Goal: Navigation & Orientation: Find specific page/section

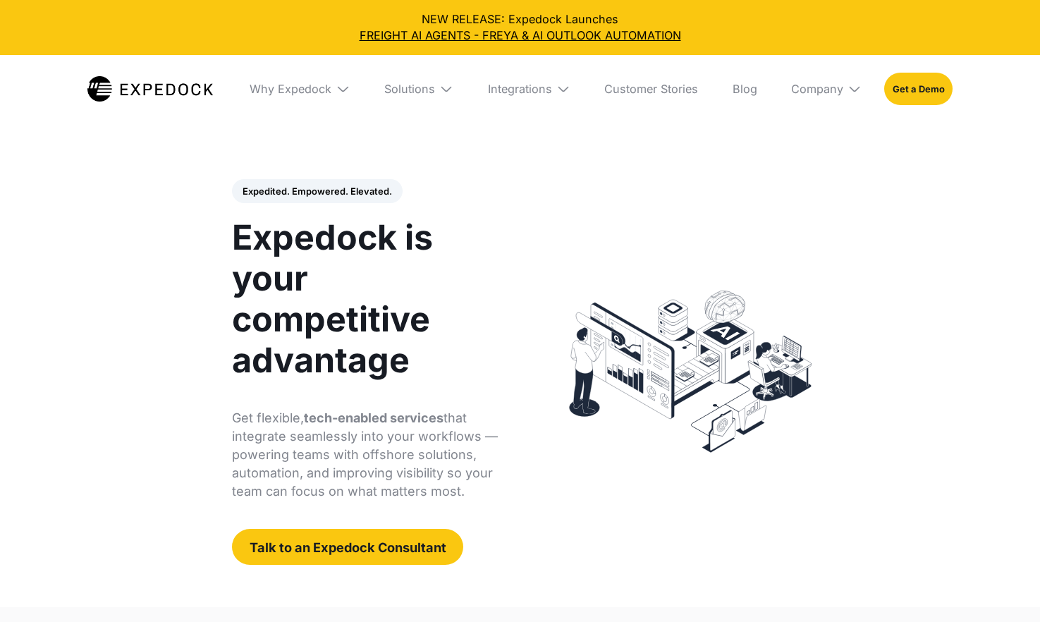
select select
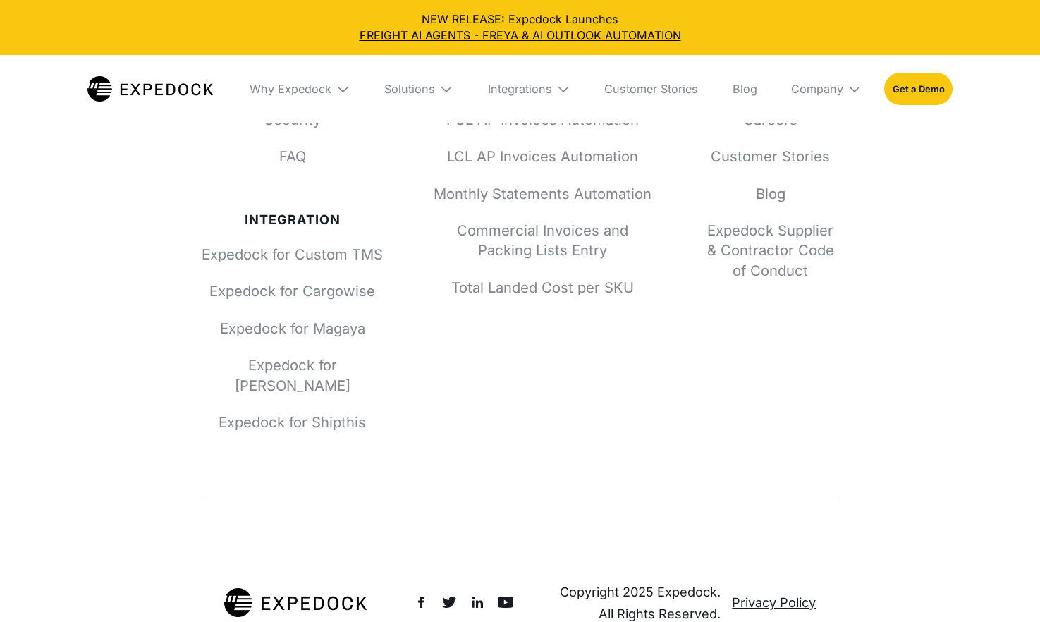
scroll to position [5404, 0]
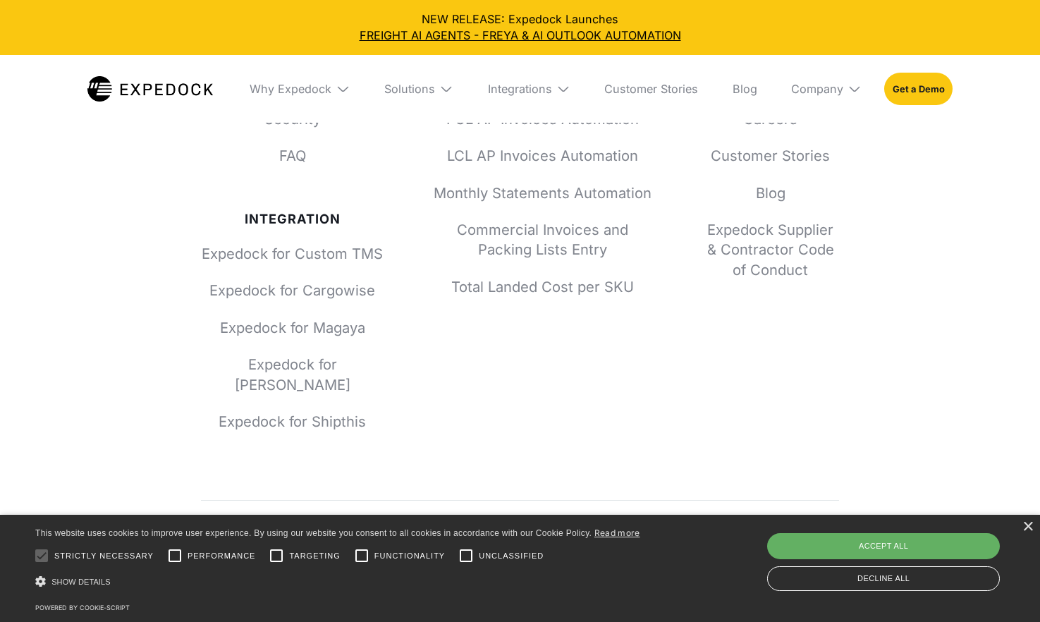
click at [952, 548] on div "Accept all" at bounding box center [883, 545] width 233 height 25
checkbox input "true"
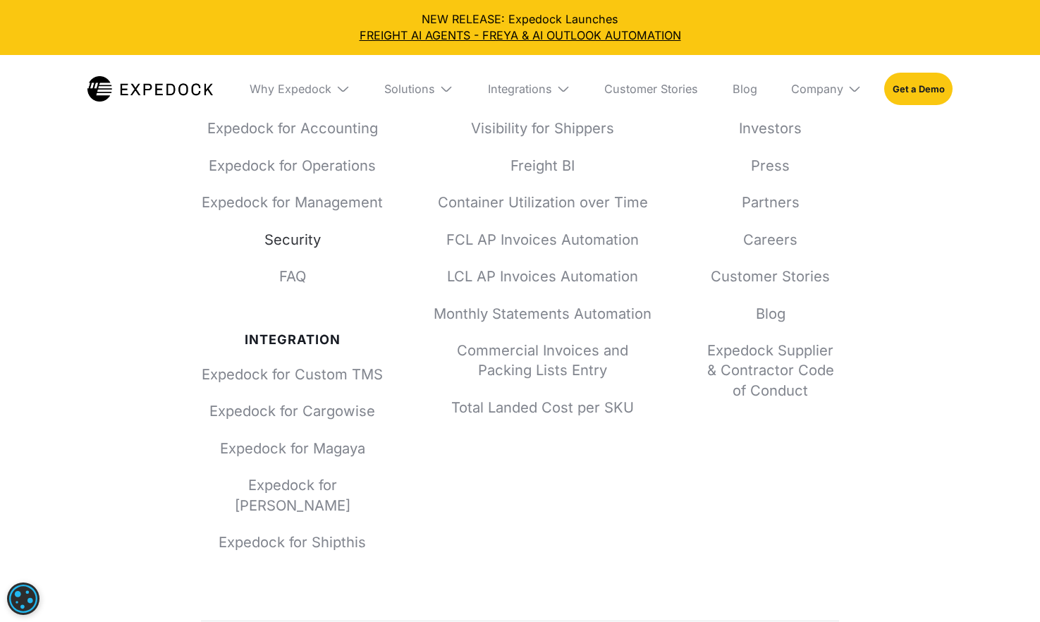
scroll to position [5283, 0]
click at [314, 230] on link "Security" at bounding box center [292, 240] width 182 height 20
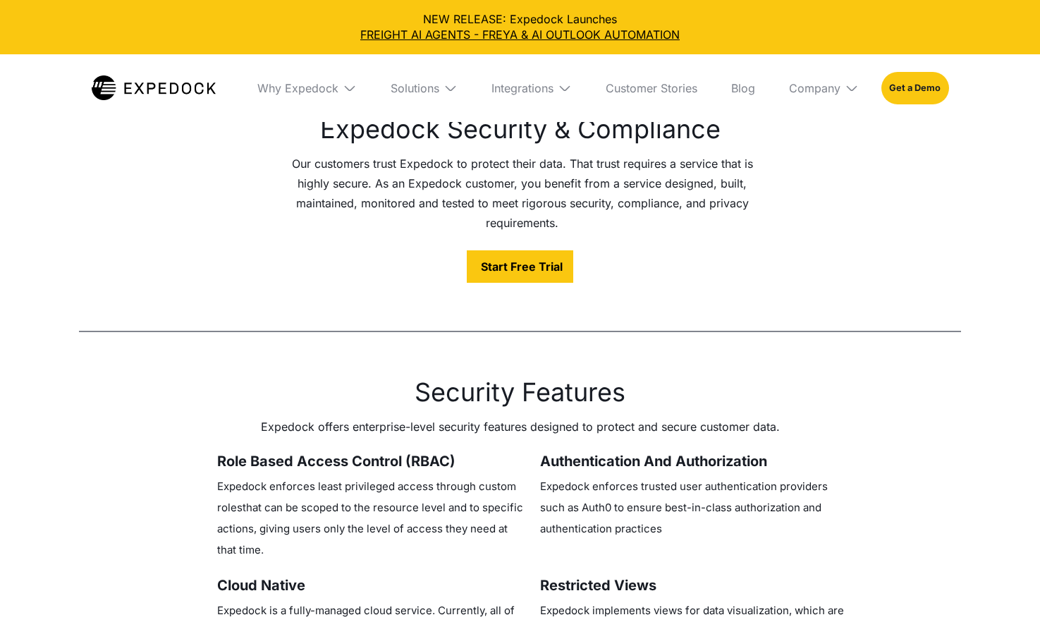
select select
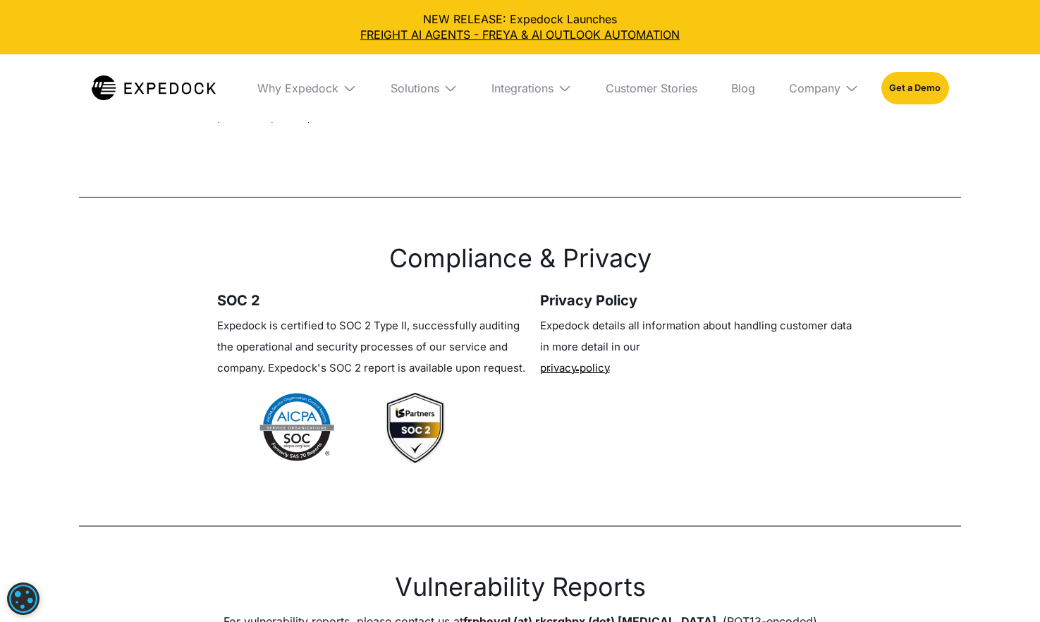
scroll to position [1325, 0]
